Goal: Browse casually

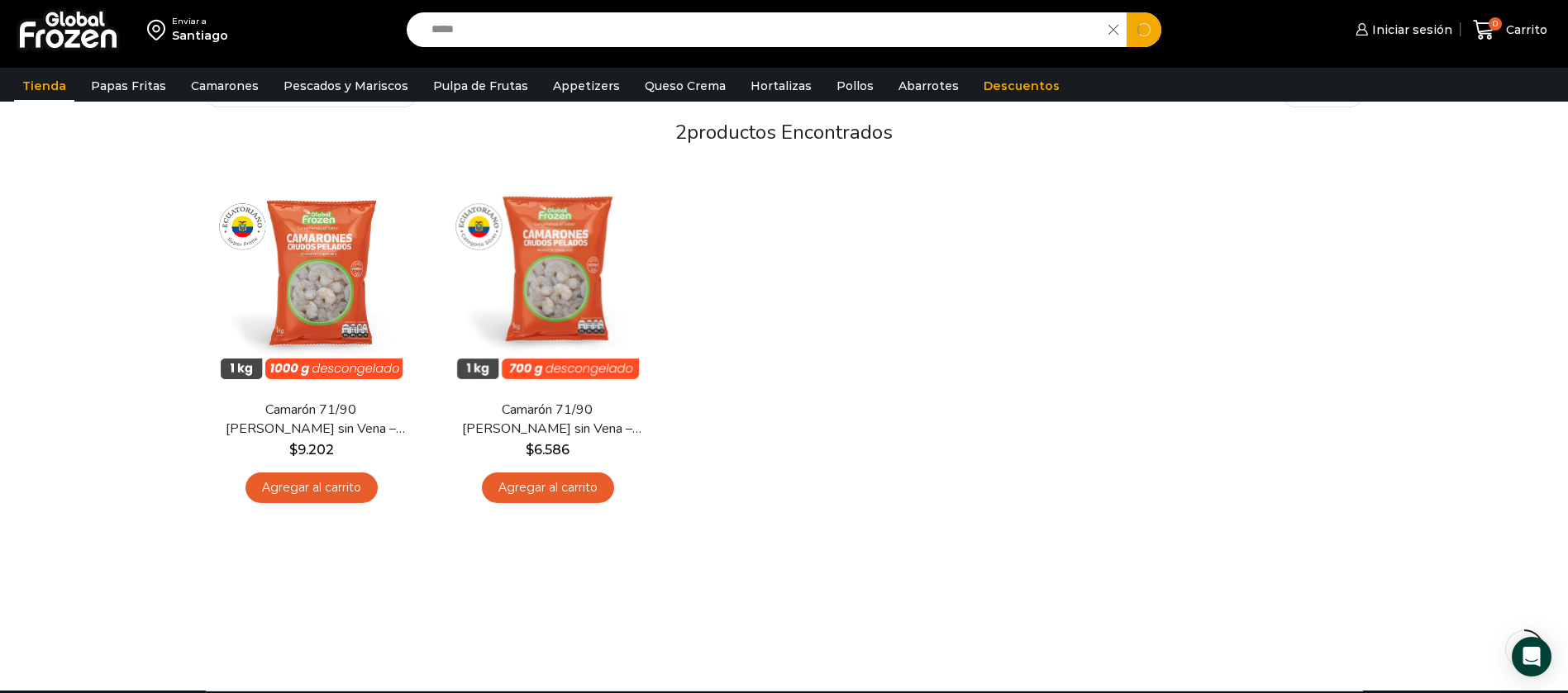
click at [573, 36] on input "*****" at bounding box center [762, 30] width 678 height 35
type input "*"
click at [976, 75] on link "Descuentos" at bounding box center [1022, 85] width 92 height 32
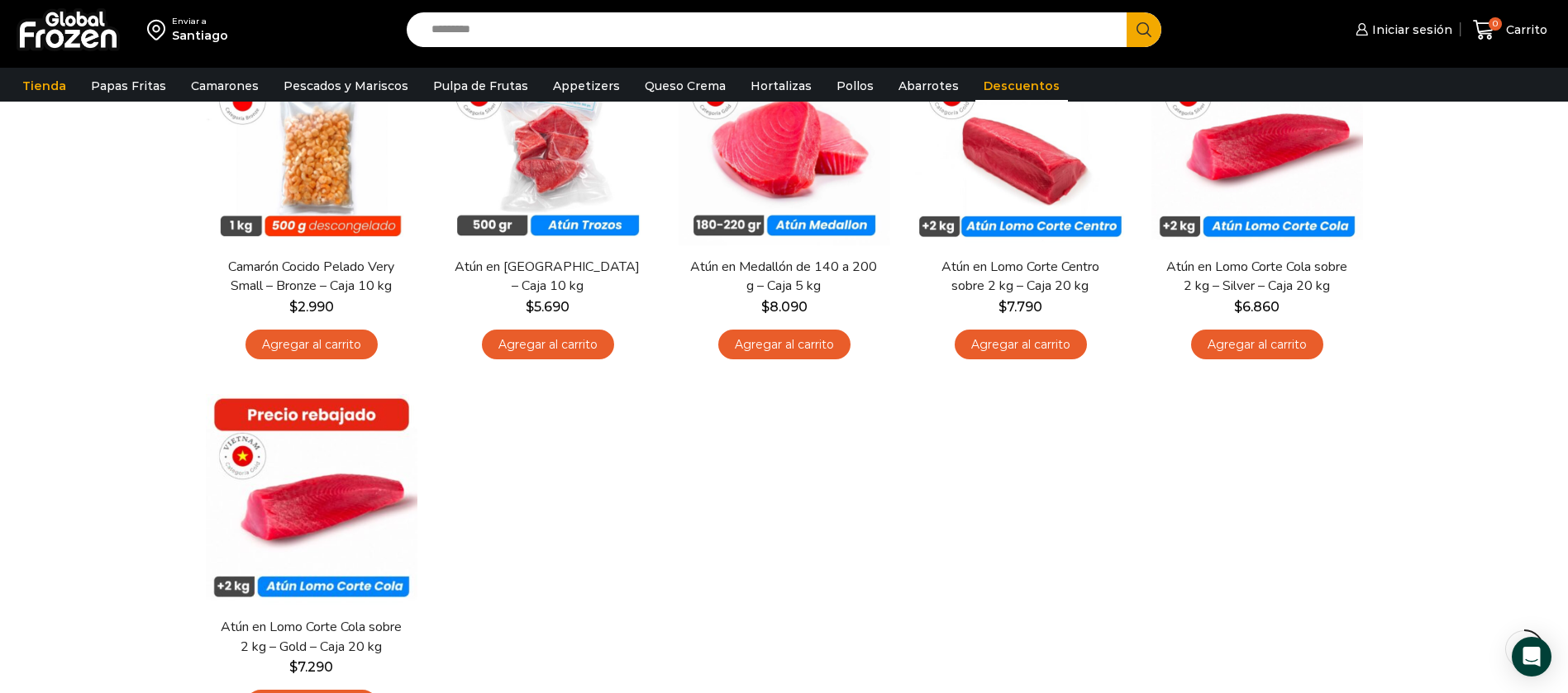
scroll to position [372, 0]
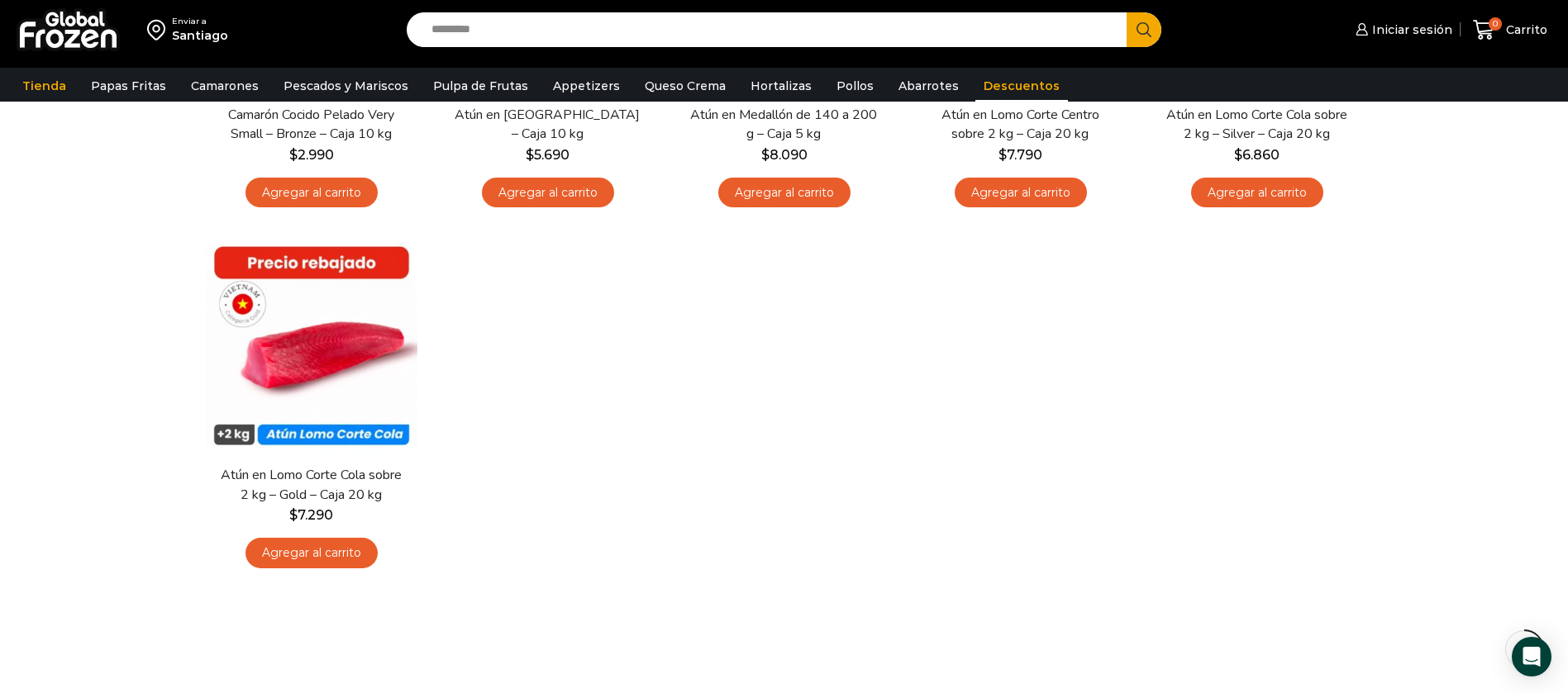
click at [825, 379] on div "En stock Vista Rápida Camarón Cocido Pelado Very Small – Bronze – Caja 10 kg $ …" at bounding box center [784, 230] width 1182 height 722
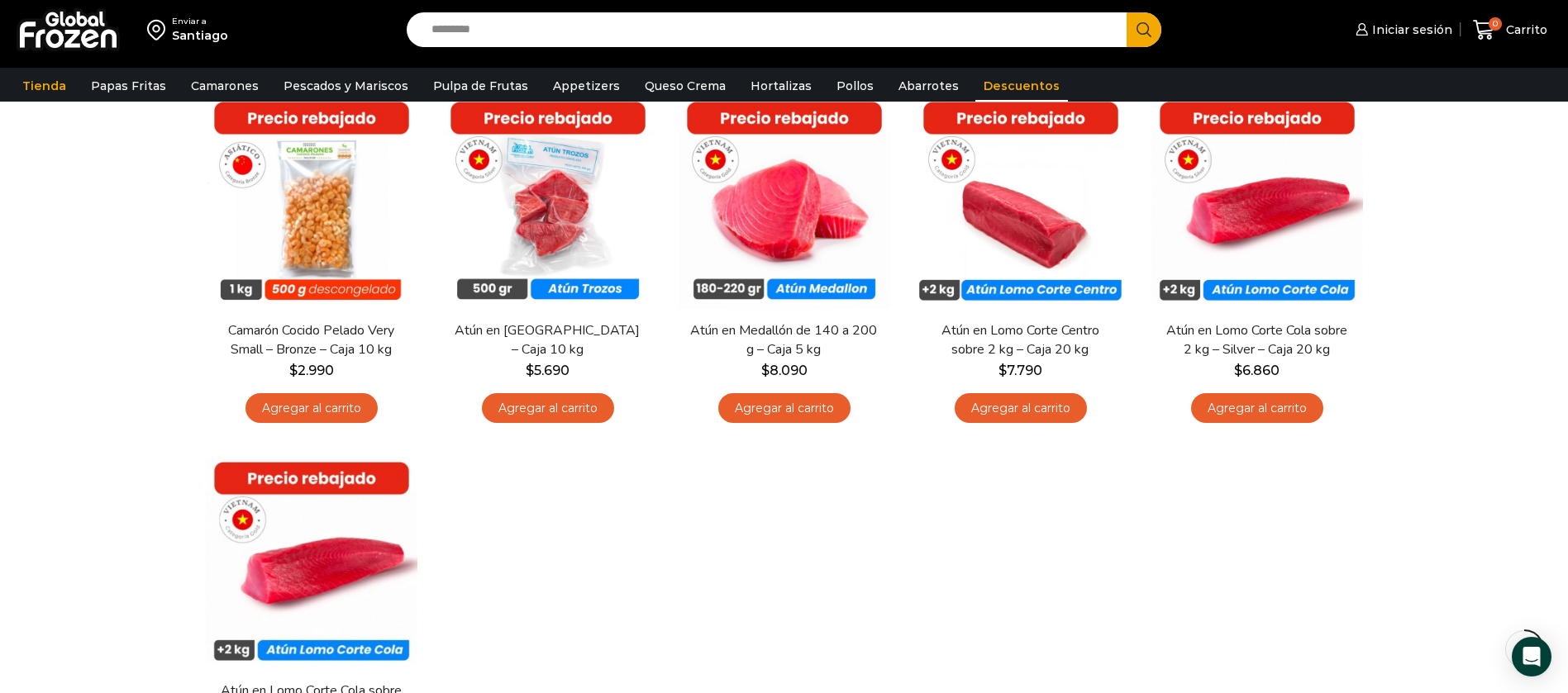
scroll to position [124, 0]
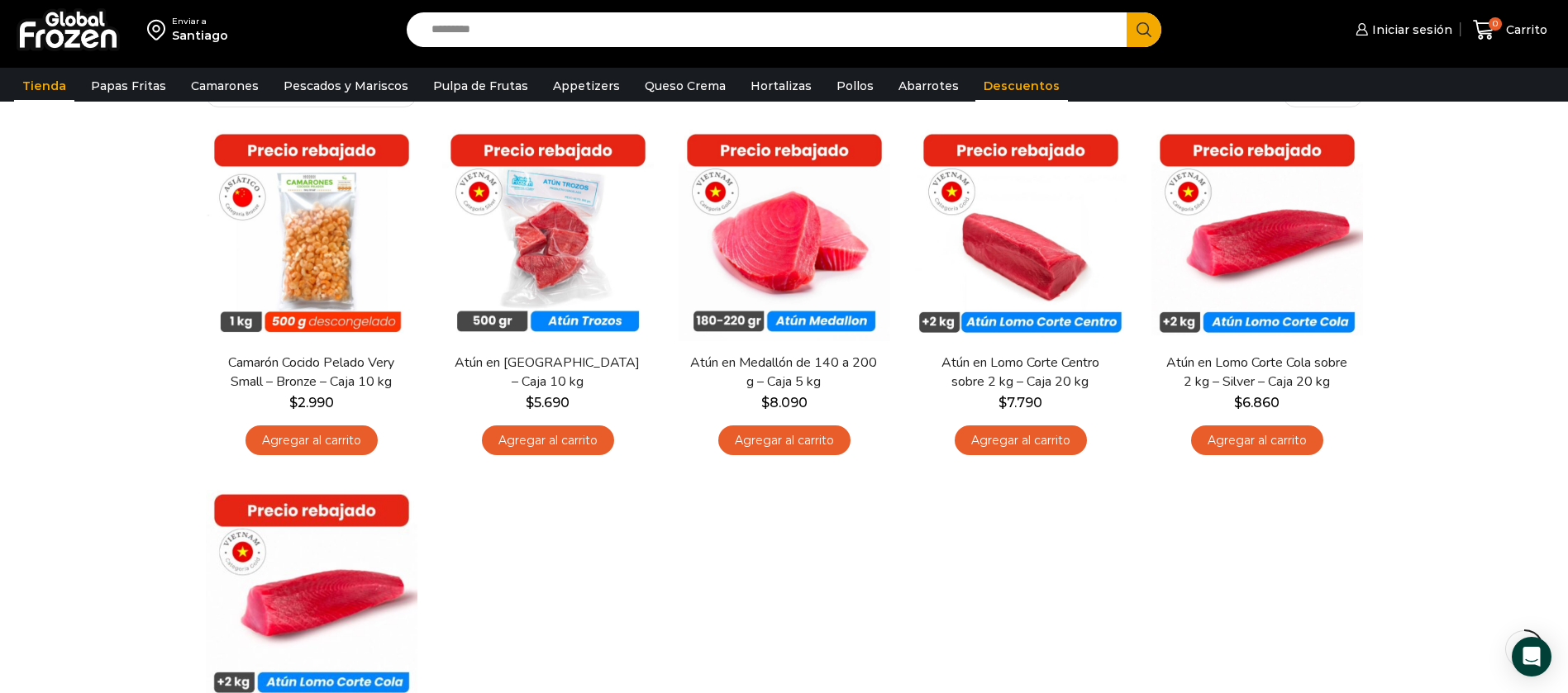
click at [40, 90] on link "Tienda" at bounding box center [44, 85] width 61 height 32
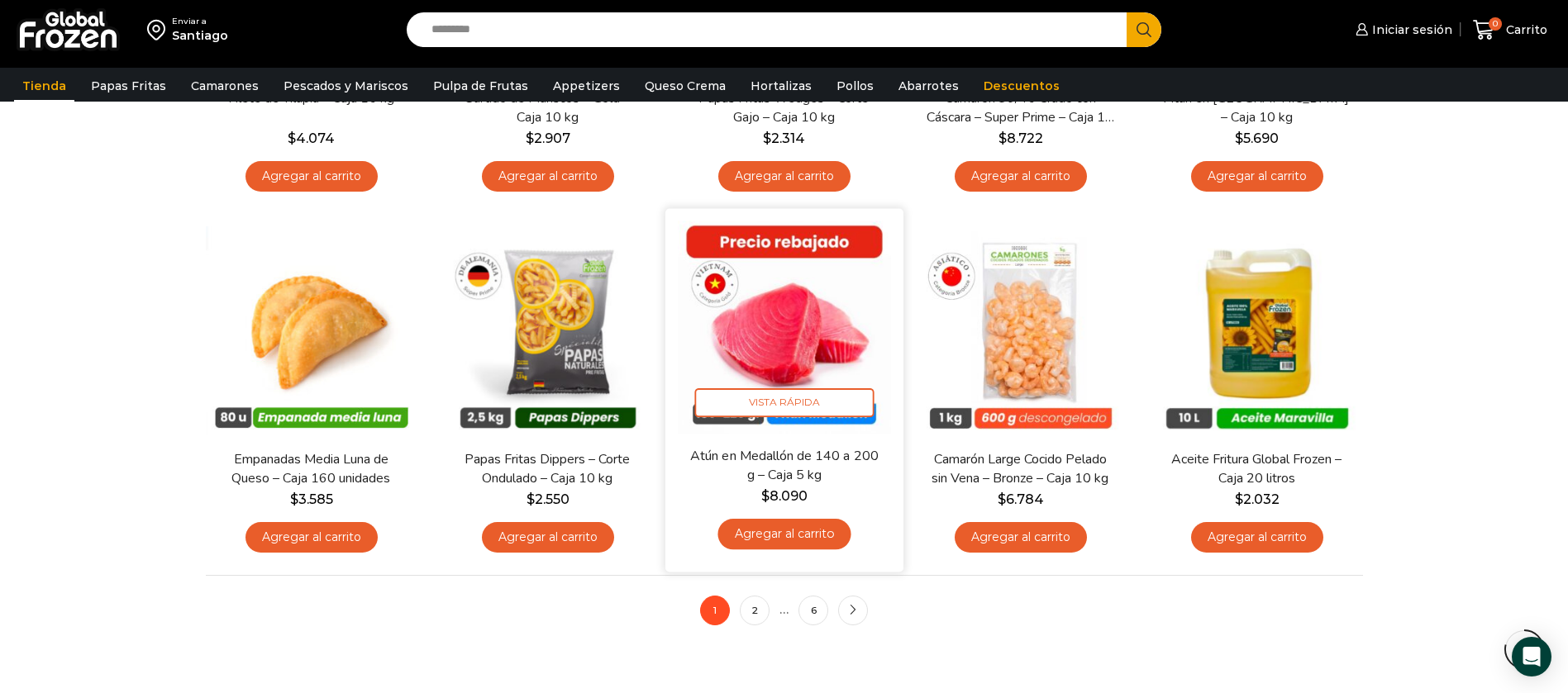
scroll to position [1239, 0]
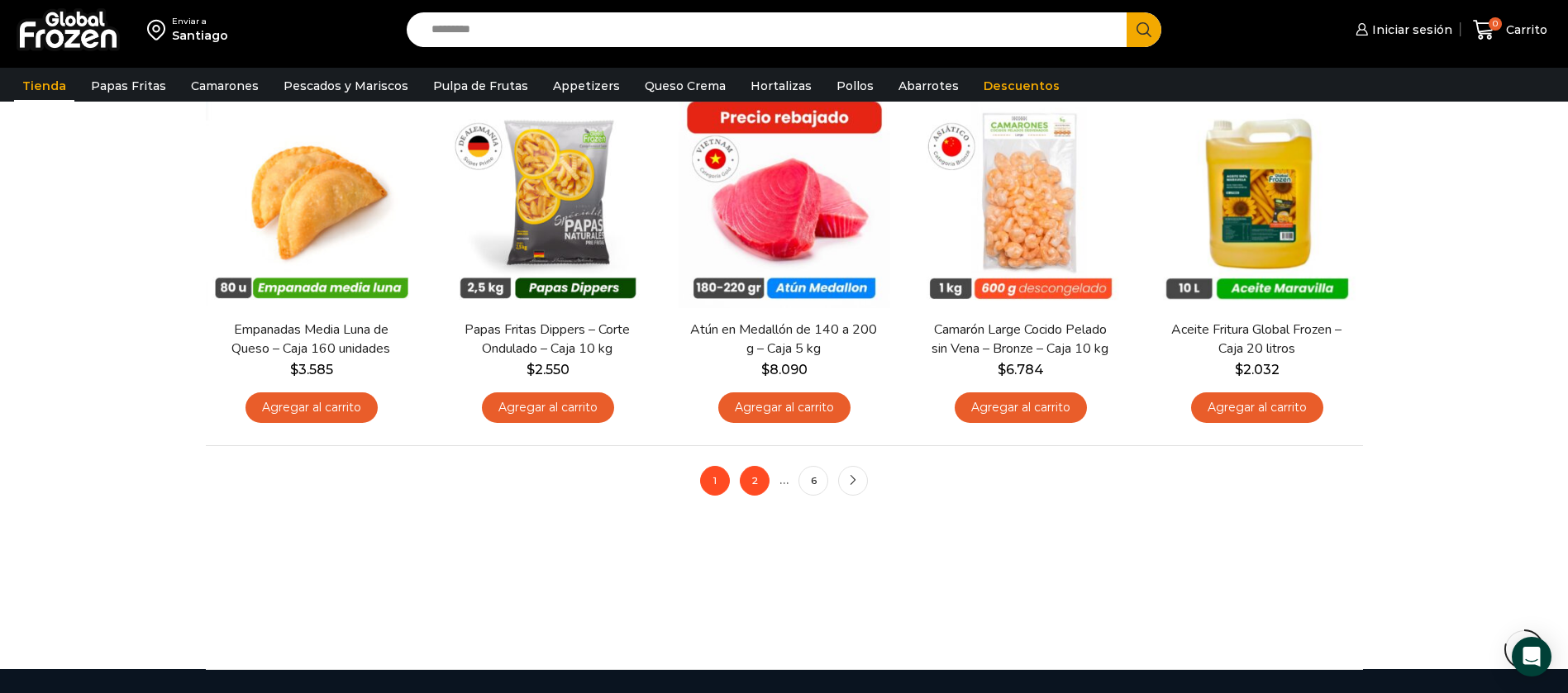
click at [760, 473] on link "2" at bounding box center [754, 480] width 30 height 30
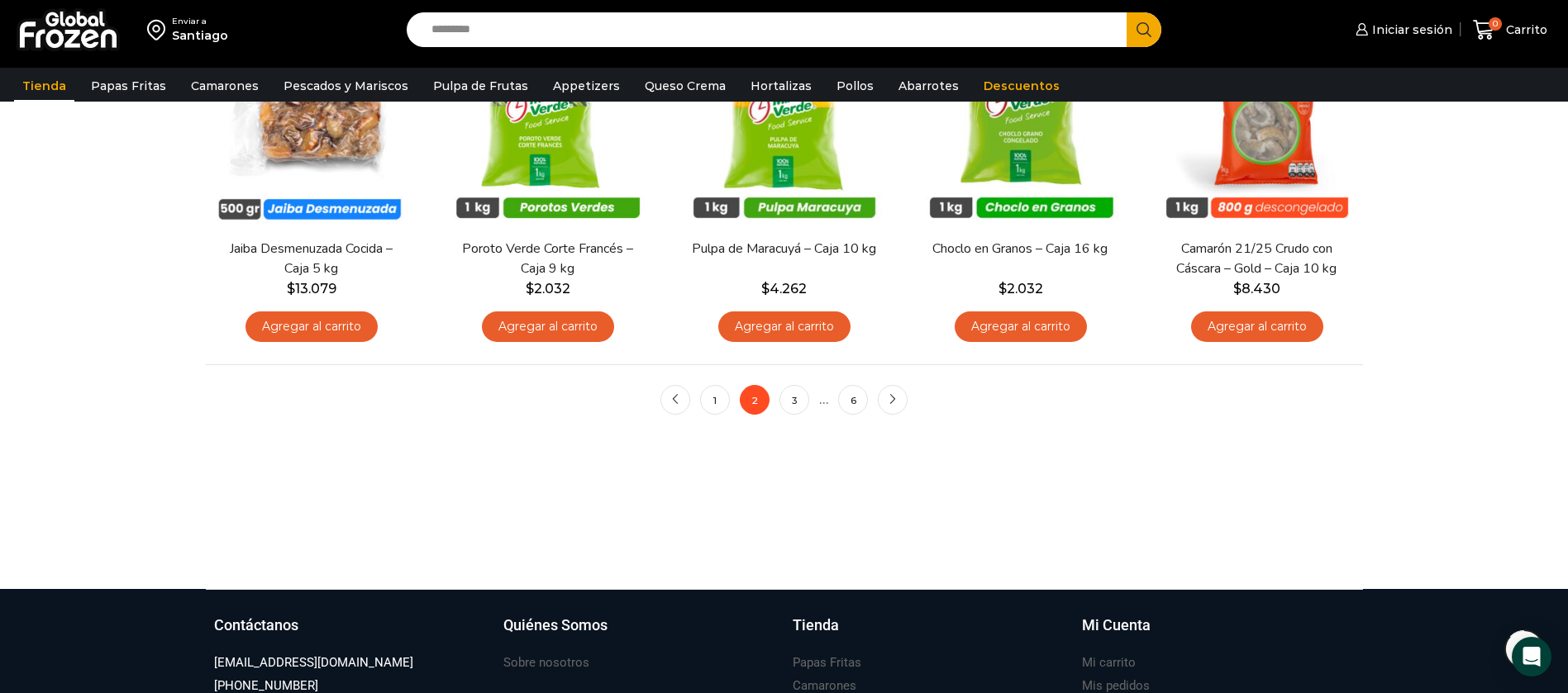
scroll to position [1363, 0]
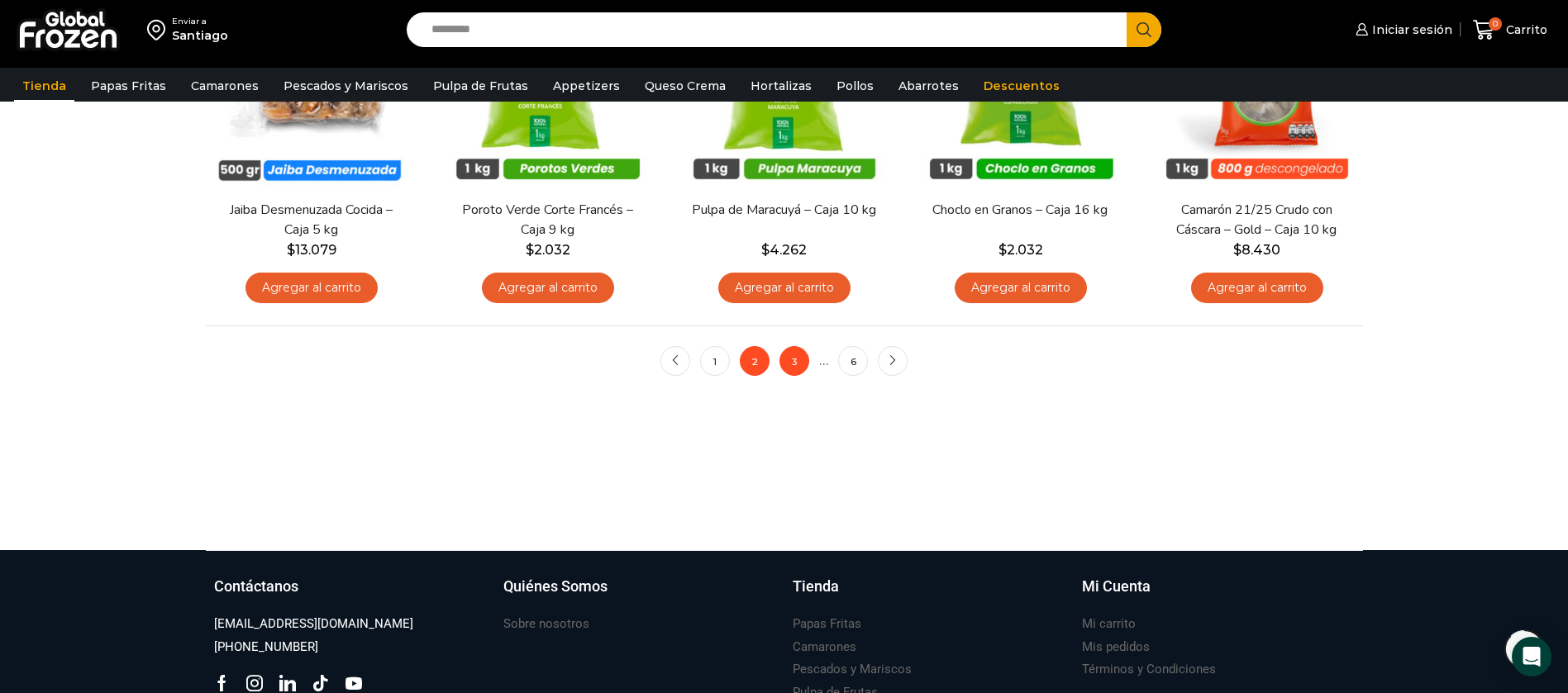
click at [790, 363] on link "3" at bounding box center [794, 361] width 30 height 30
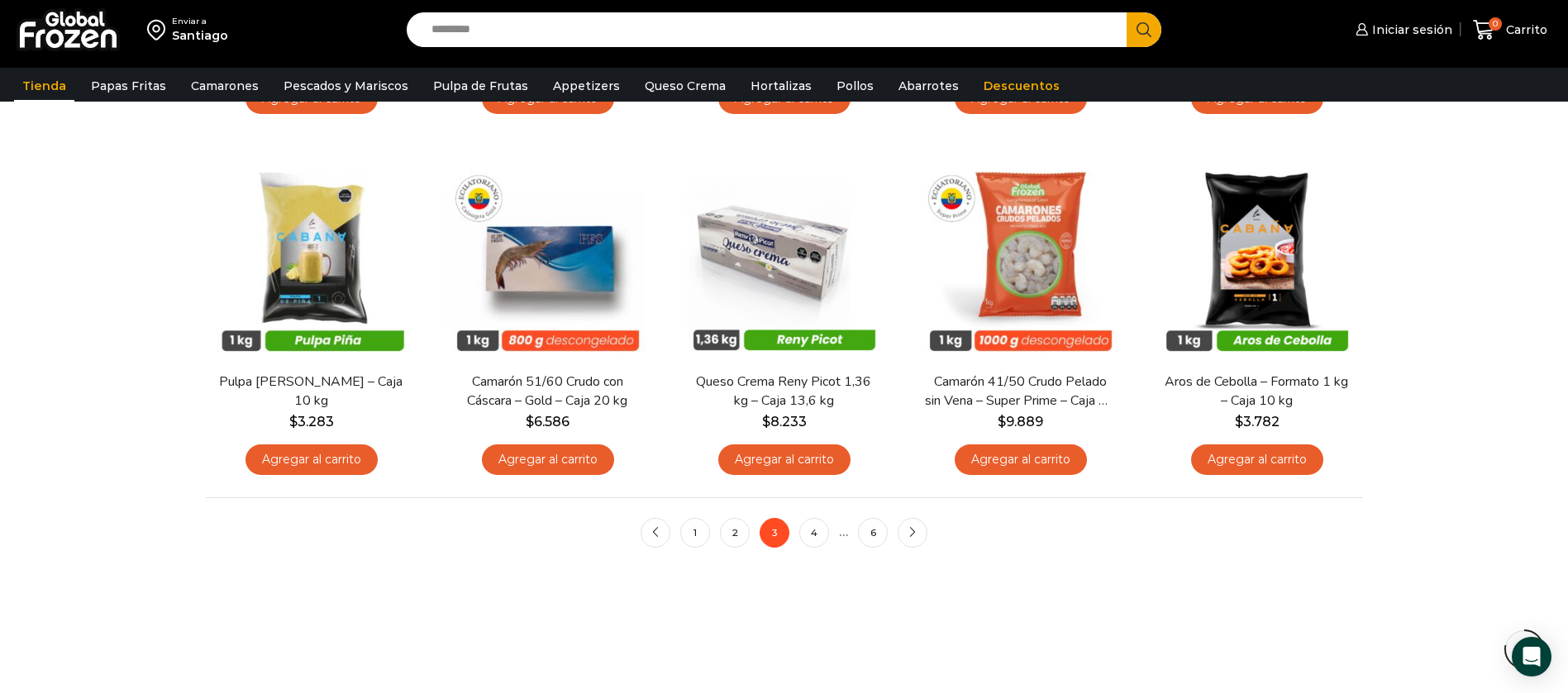
scroll to position [1239, 0]
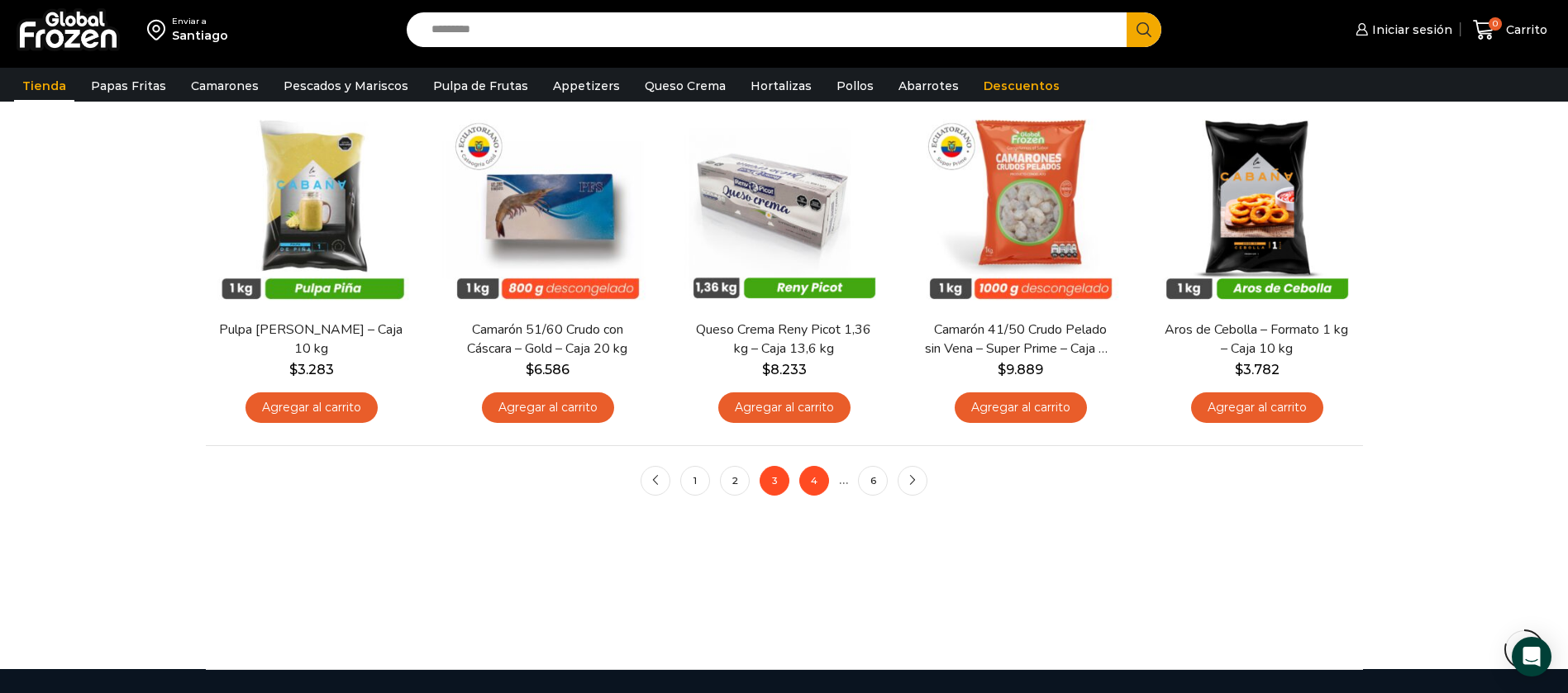
click at [813, 484] on link "4" at bounding box center [814, 480] width 30 height 30
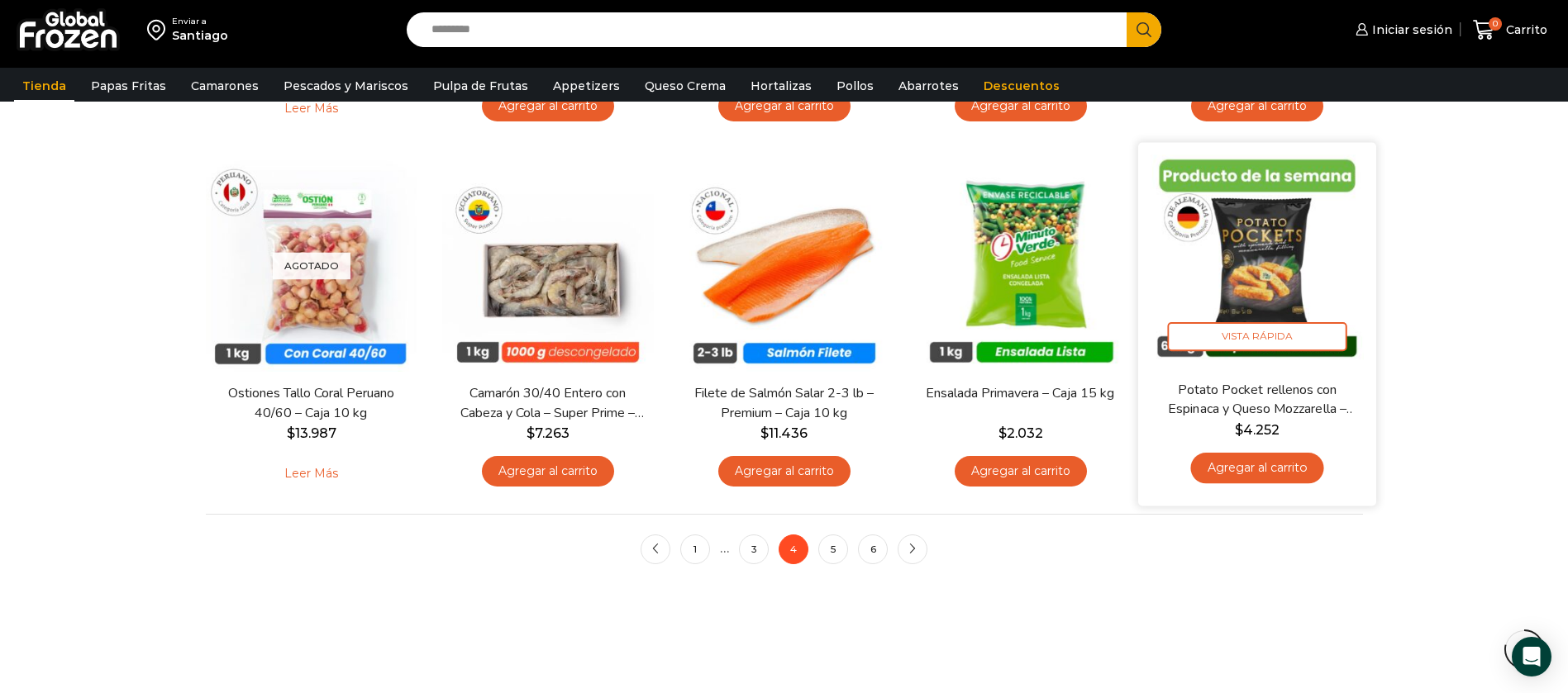
scroll to position [1239, 0]
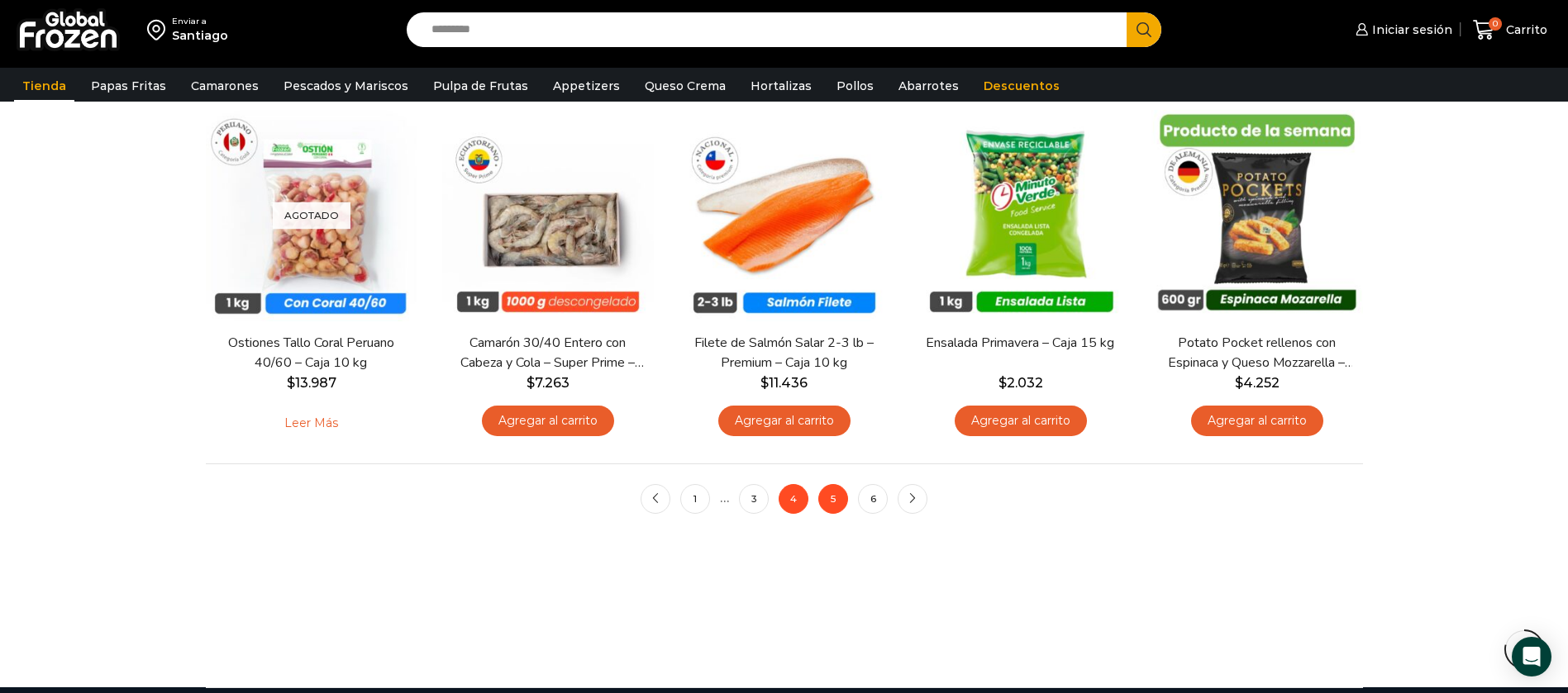
click at [833, 506] on link "5" at bounding box center [833, 498] width 30 height 30
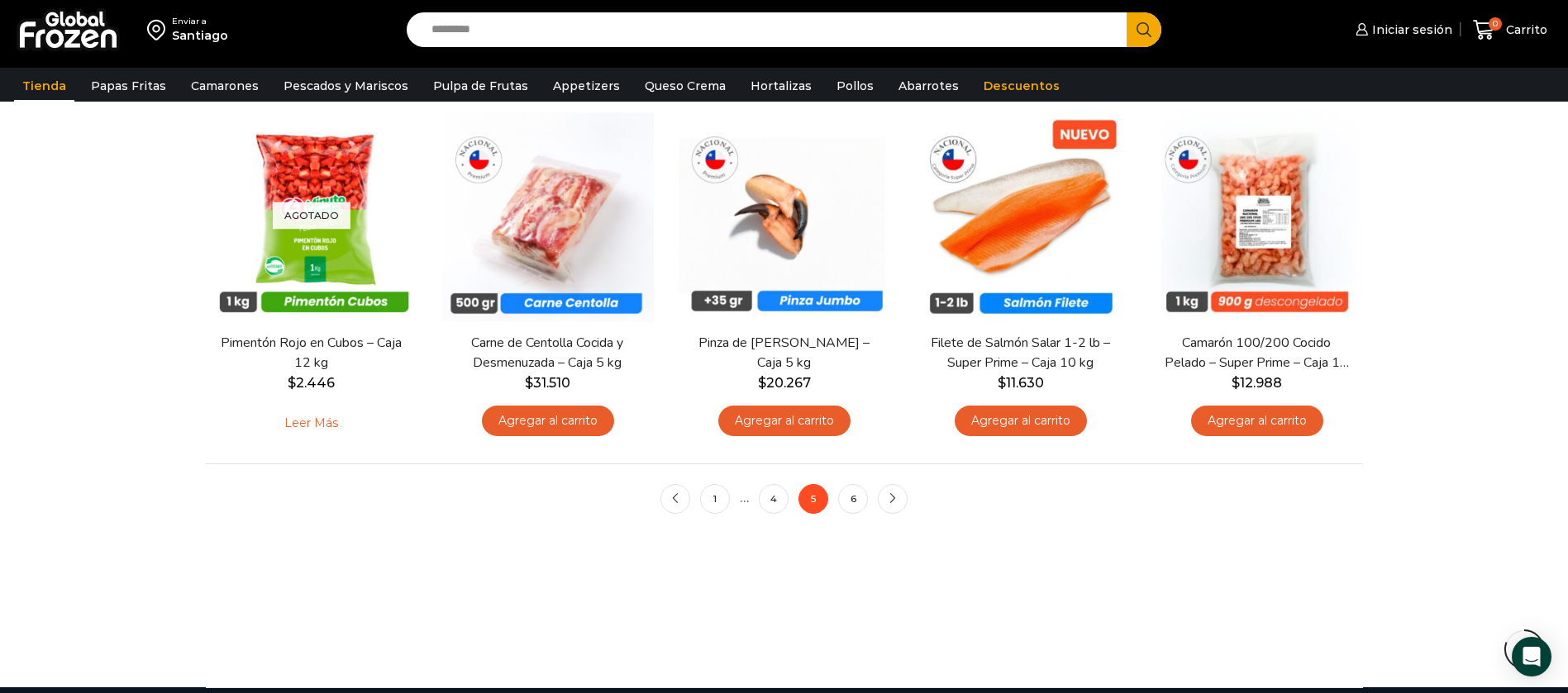
scroll to position [1363, 0]
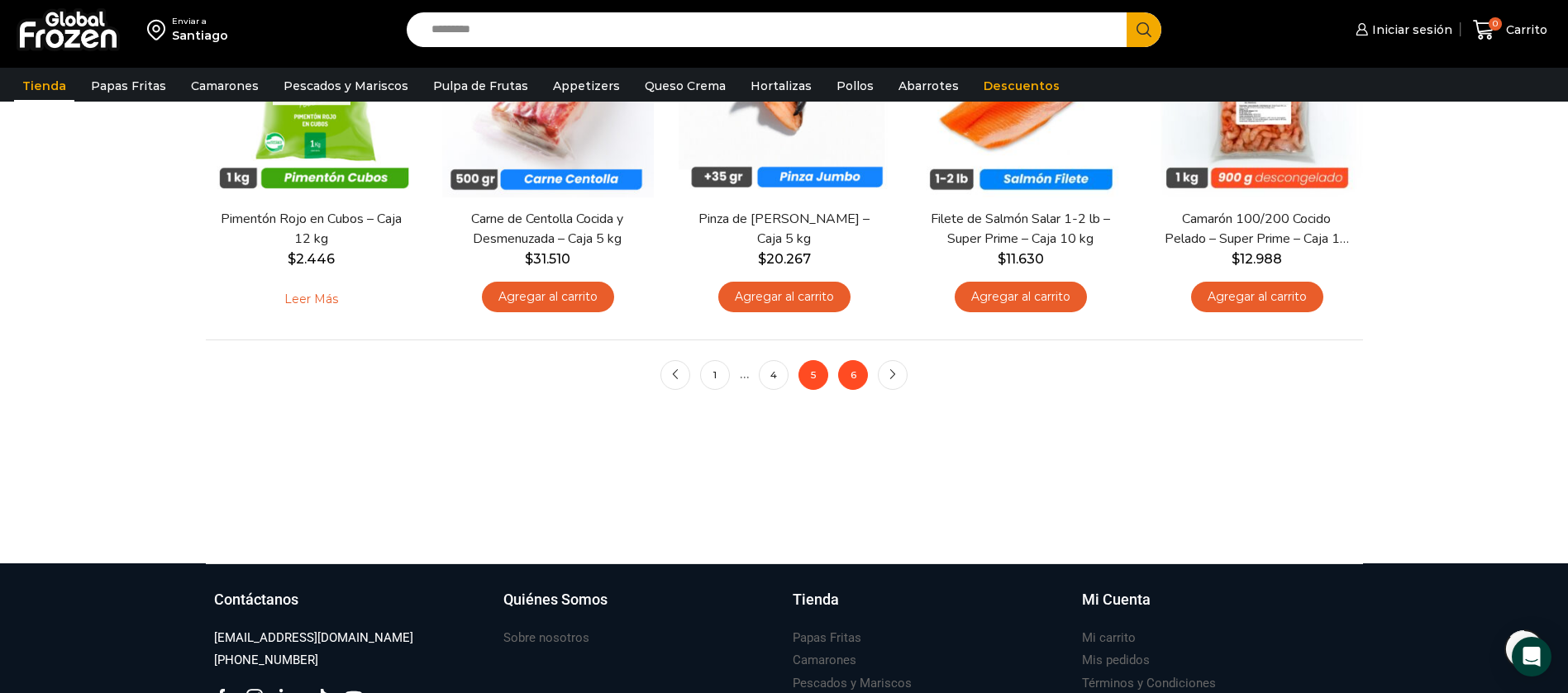
click at [845, 376] on link "6" at bounding box center [852, 374] width 30 height 30
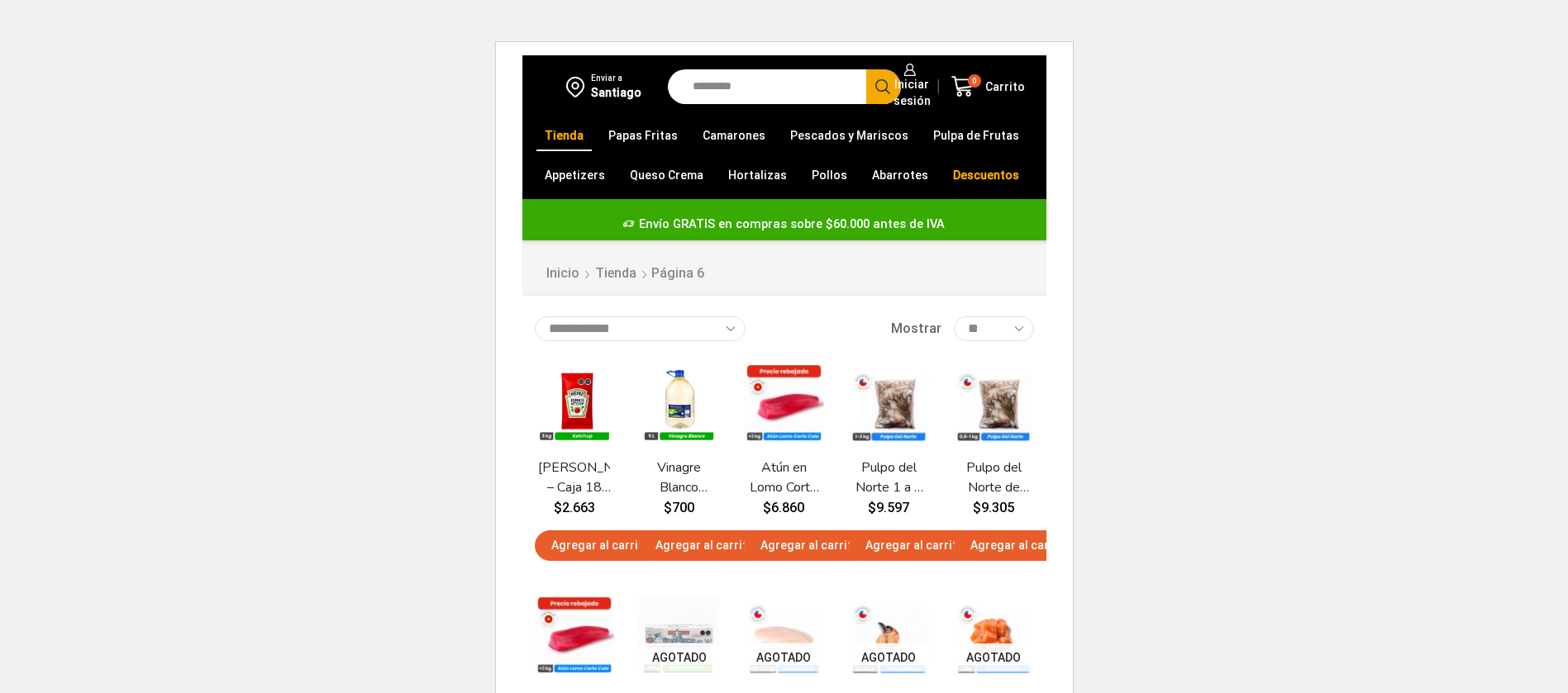
click at [1264, 266] on html "WordPress WooCommerce Themes Enviar a [GEOGRAPHIC_DATA] Search input Search Ini…" at bounding box center [784, 696] width 1568 height 1393
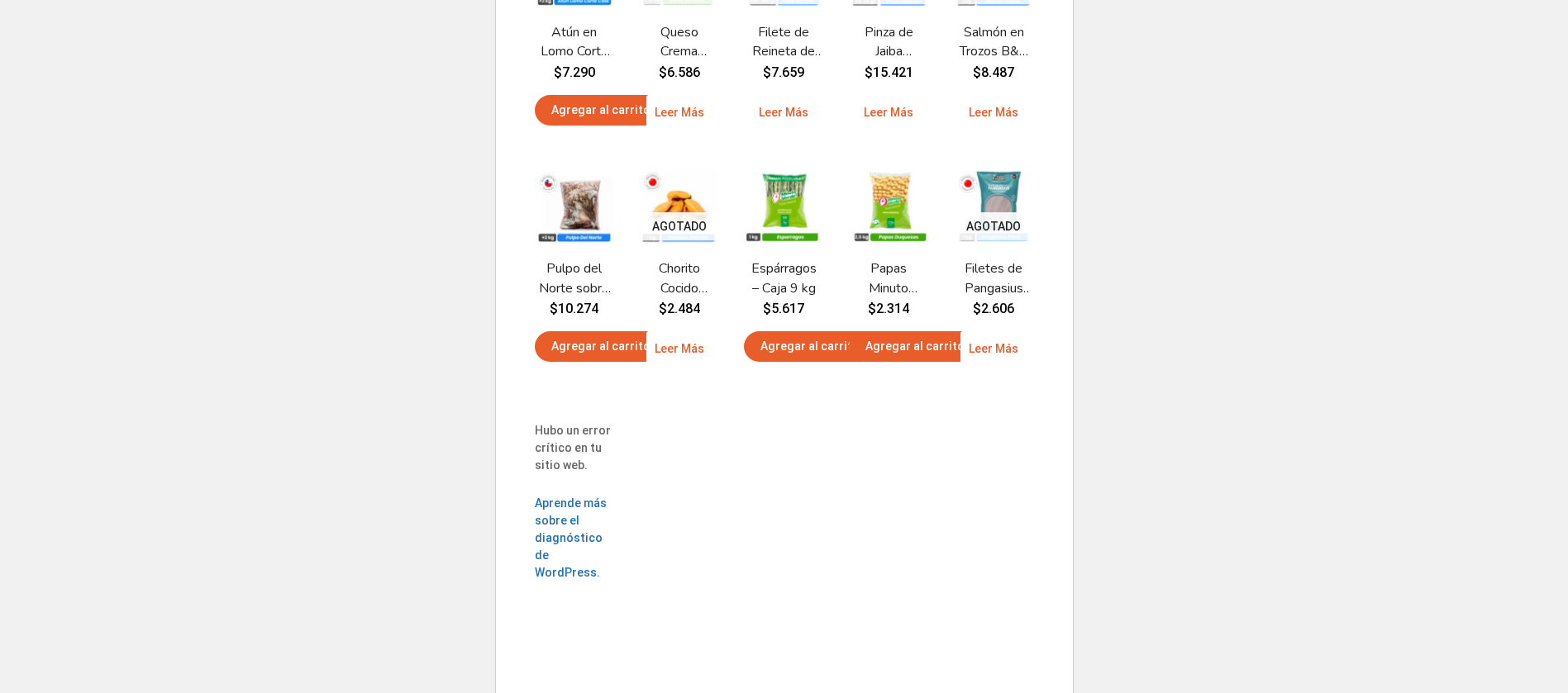
scroll to position [684, 0]
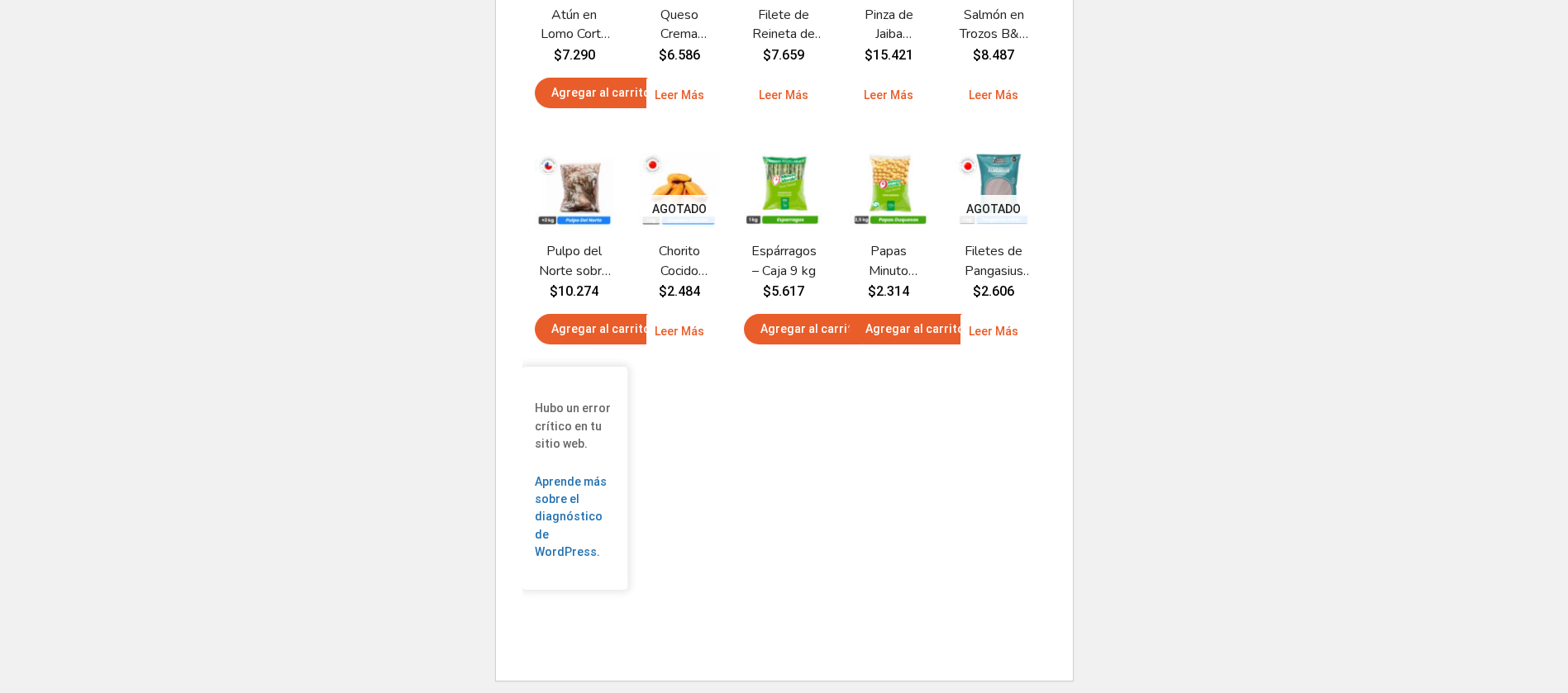
click at [581, 441] on p "Hubo un error crítico en tu sitio web." at bounding box center [574, 426] width 80 height 52
click at [577, 486] on link "Aprende más sobre el diagnóstico de WordPress." at bounding box center [569, 517] width 73 height 84
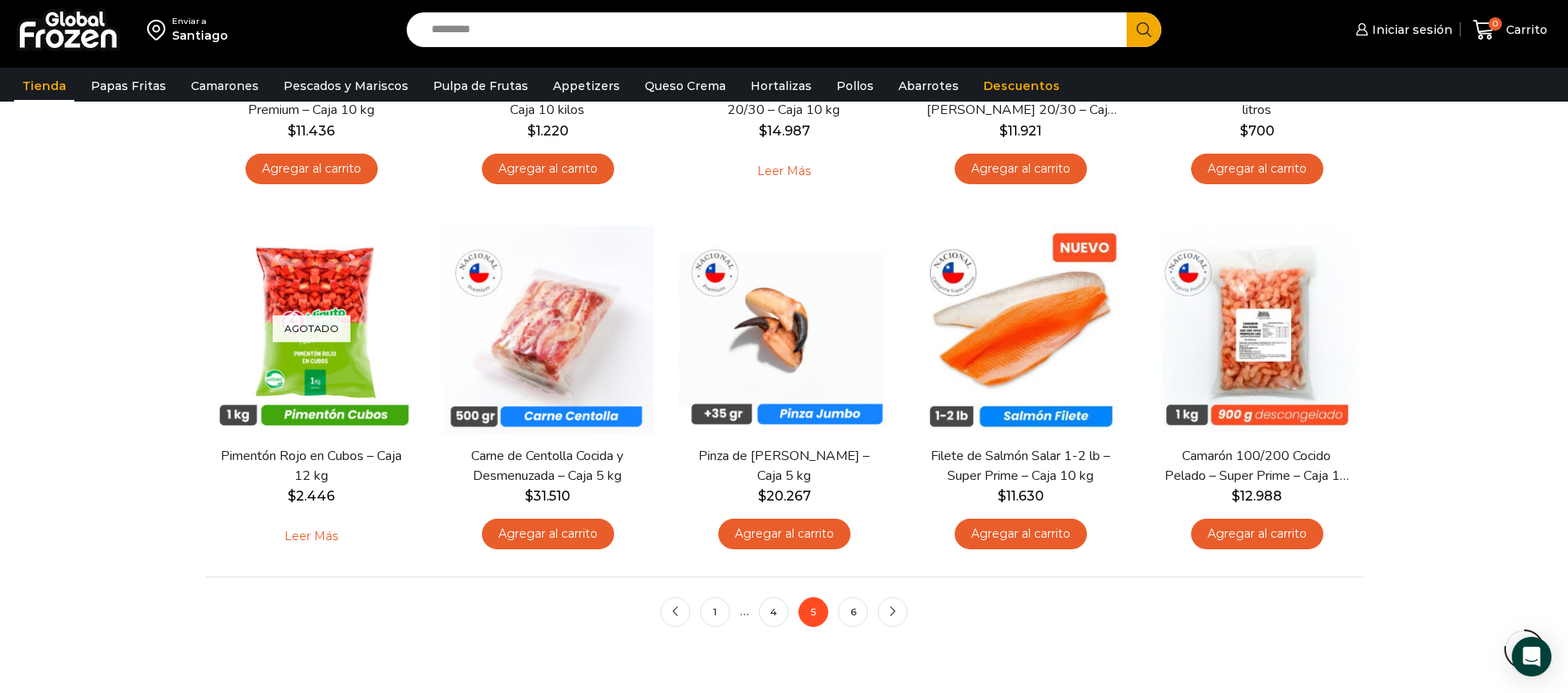
scroll to position [1239, 0]
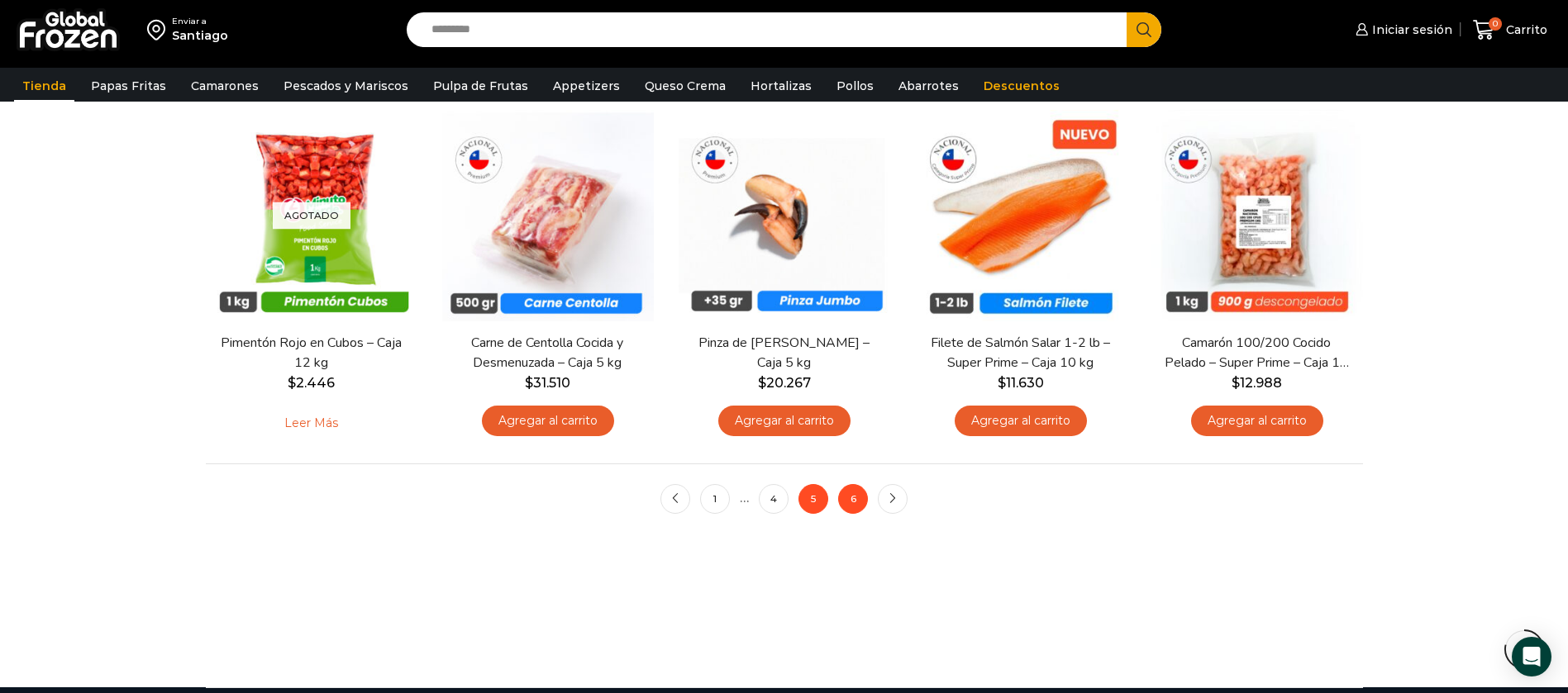
click at [858, 496] on link "6" at bounding box center [852, 498] width 30 height 30
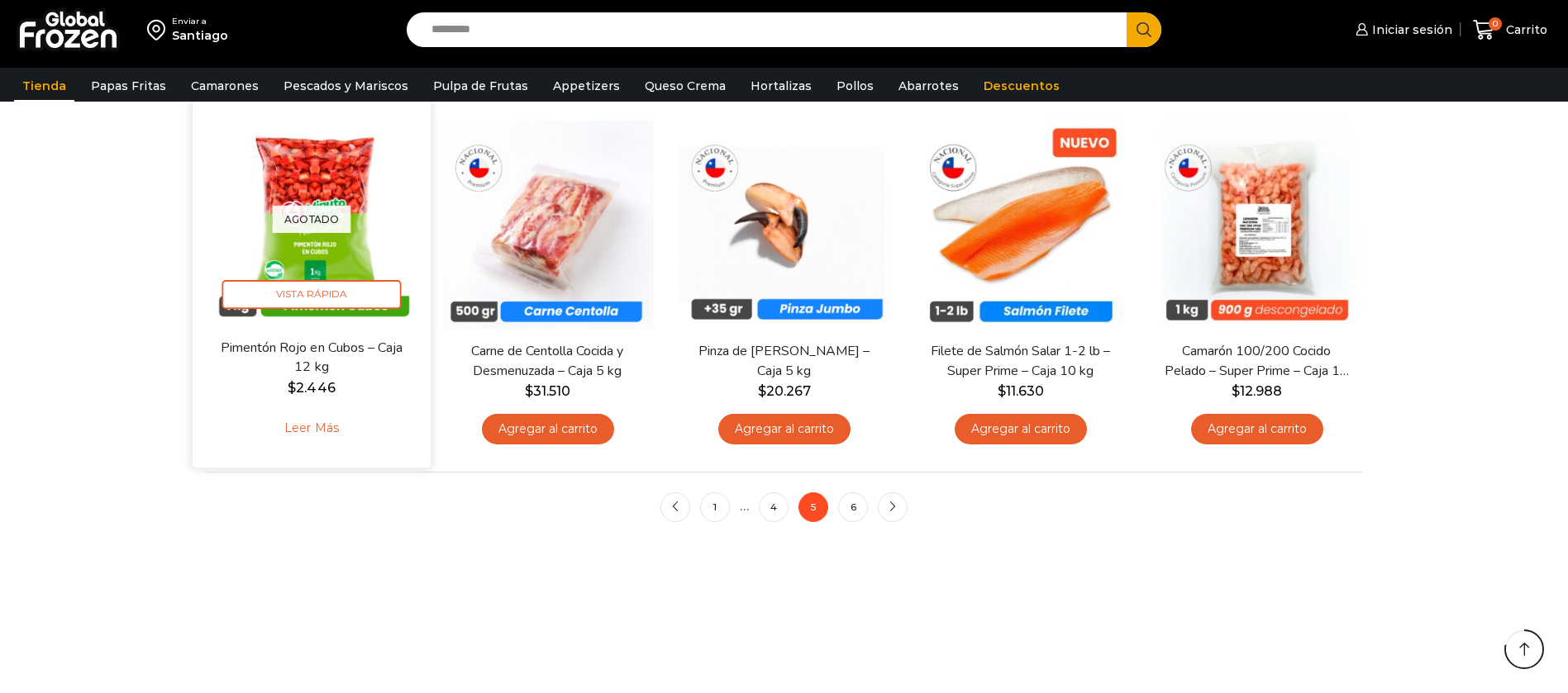
scroll to position [1239, 0]
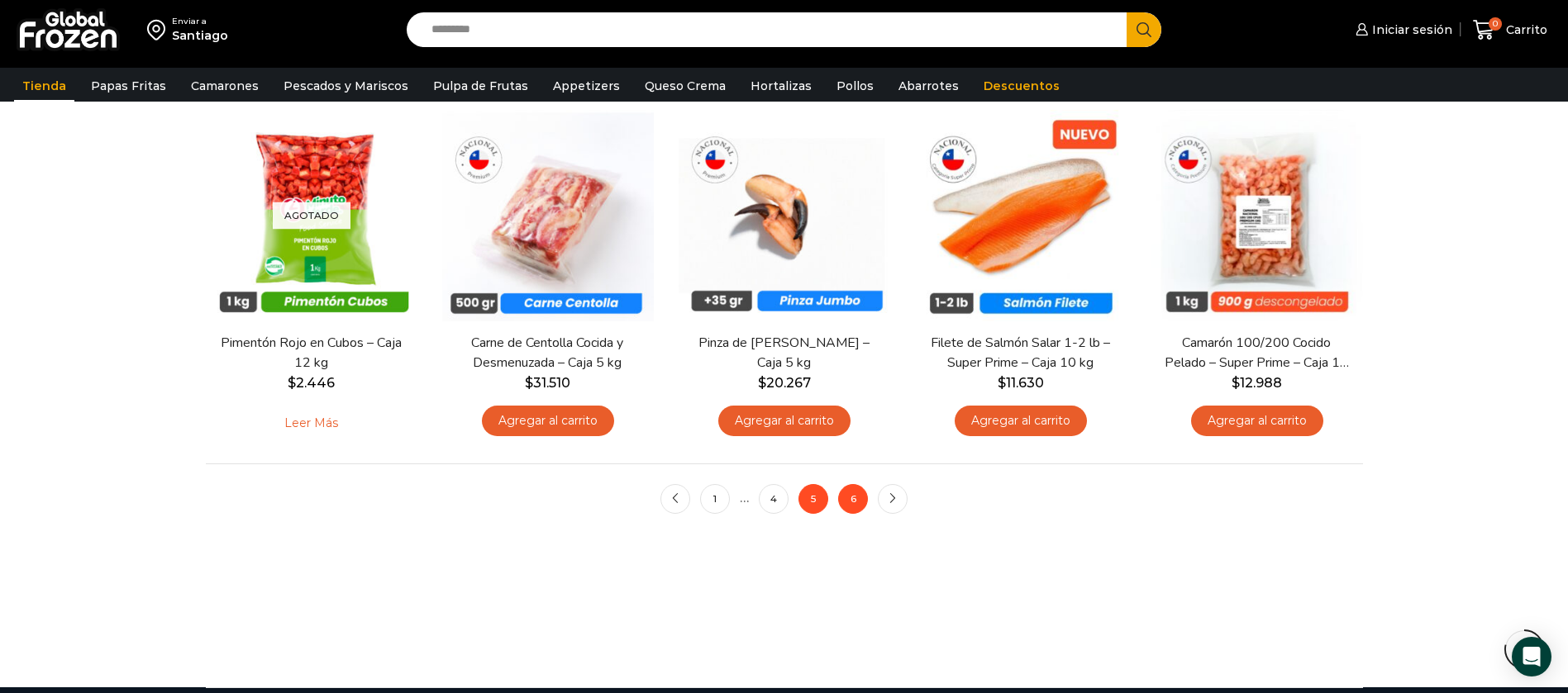
click at [852, 497] on link "6" at bounding box center [852, 498] width 30 height 30
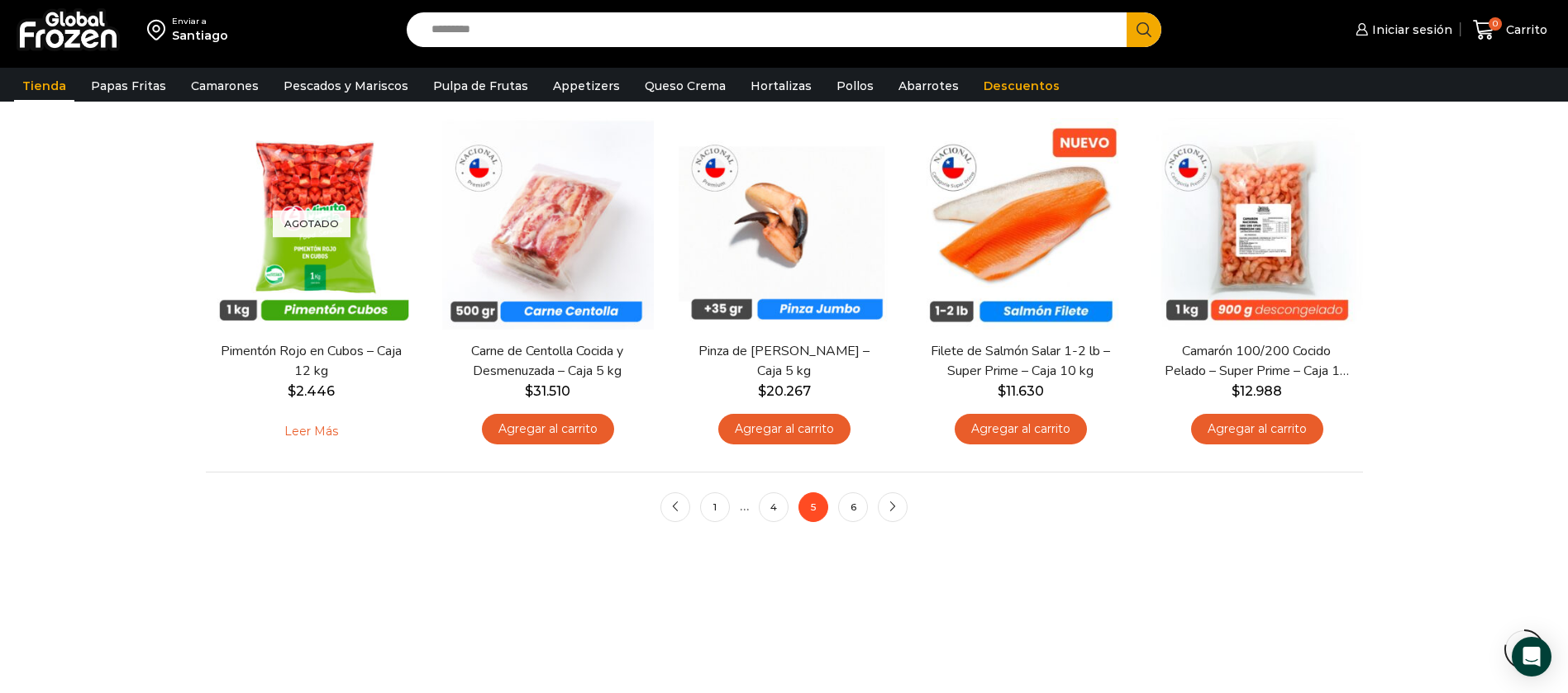
scroll to position [1239, 0]
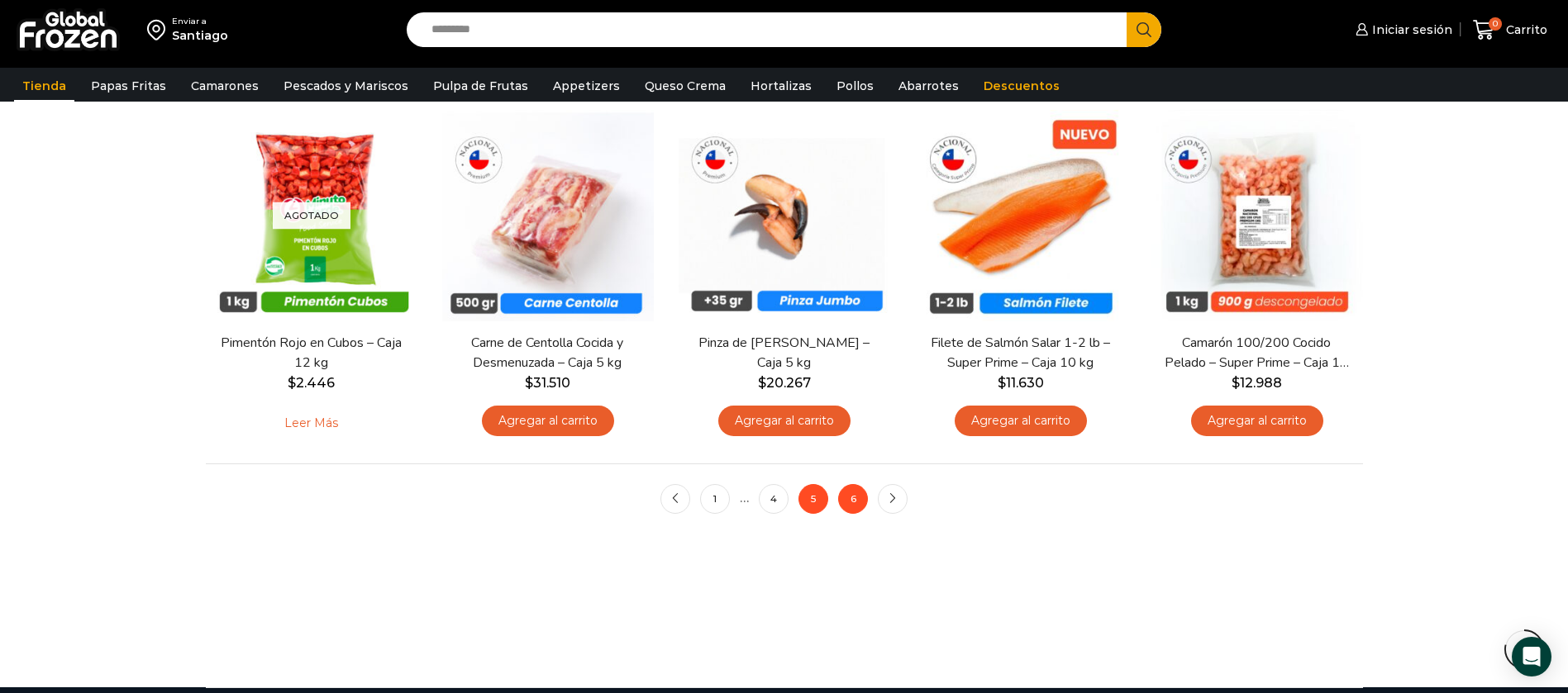
click at [861, 500] on link "6" at bounding box center [852, 498] width 30 height 30
